Goal: Check status: Check status

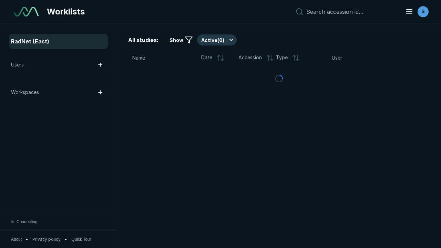
scroll to position [1880, 2868]
